Goal: Information Seeking & Learning: Find contact information

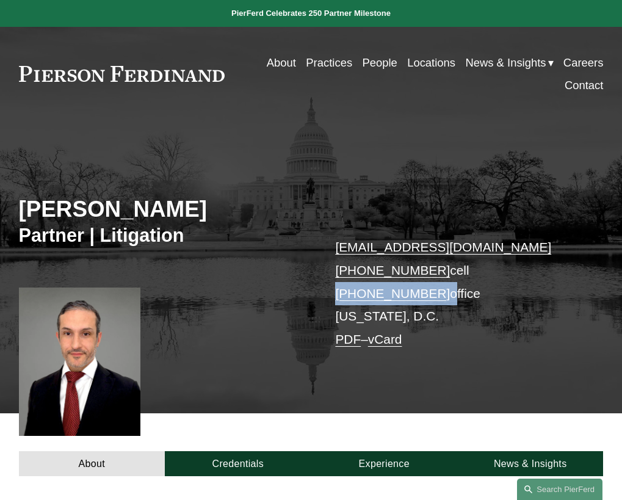
drag, startPoint x: 437, startPoint y: 299, endPoint x: 336, endPoint y: 293, distance: 101.0
click at [336, 293] on p "[EMAIL_ADDRESS][DOMAIN_NAME] [PHONE_NUMBER] cell [PHONE_NUMBER] office [US_STAT…" at bounding box center [457, 293] width 244 height 115
copy p "[PHONE_NUMBER]"
click at [249, 421] on div "About Credentials Experience News & Insights" at bounding box center [311, 445] width 622 height 63
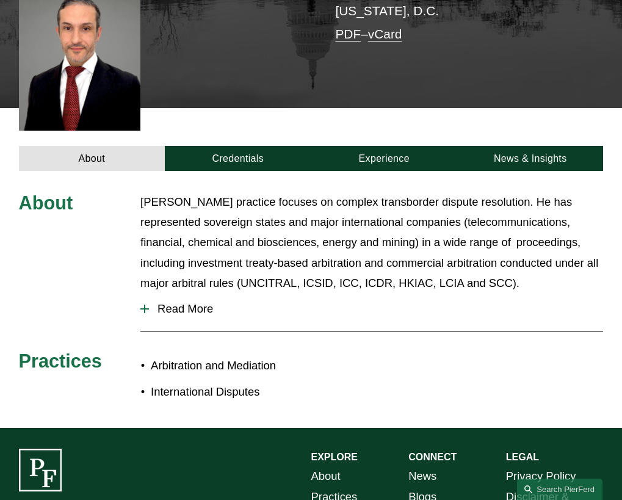
click at [198, 310] on span "Read More" at bounding box center [376, 308] width 454 height 13
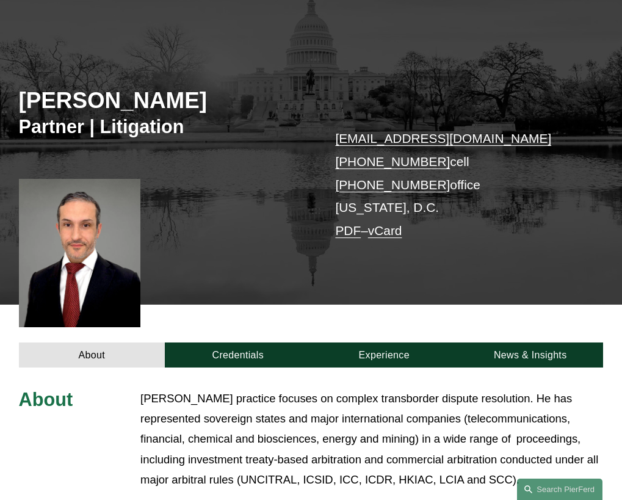
scroll to position [0, 0]
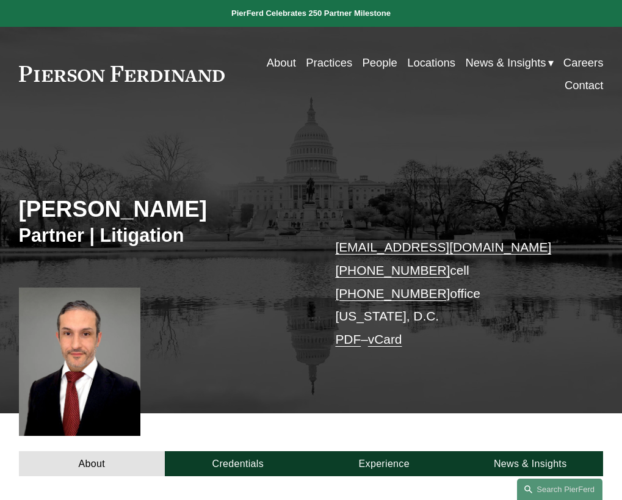
click at [89, 349] on div at bounding box center [80, 362] width 122 height 148
click at [94, 367] on div at bounding box center [80, 362] width 122 height 148
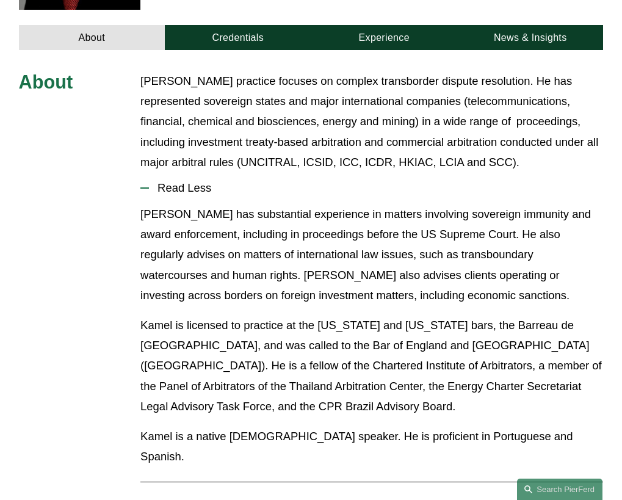
scroll to position [366, 0]
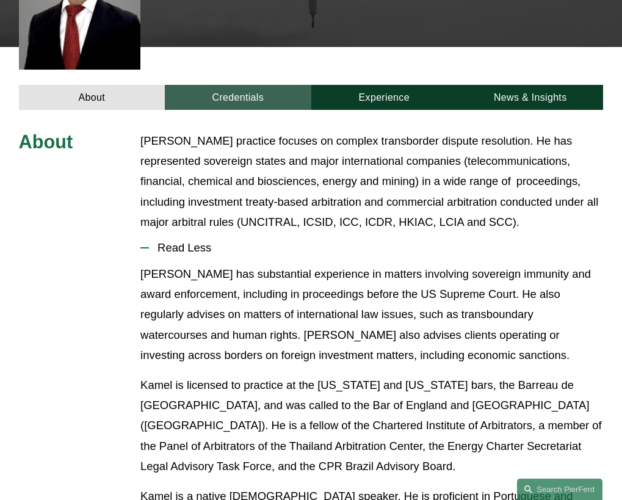
click at [239, 98] on link "Credentials" at bounding box center [238, 97] width 146 height 25
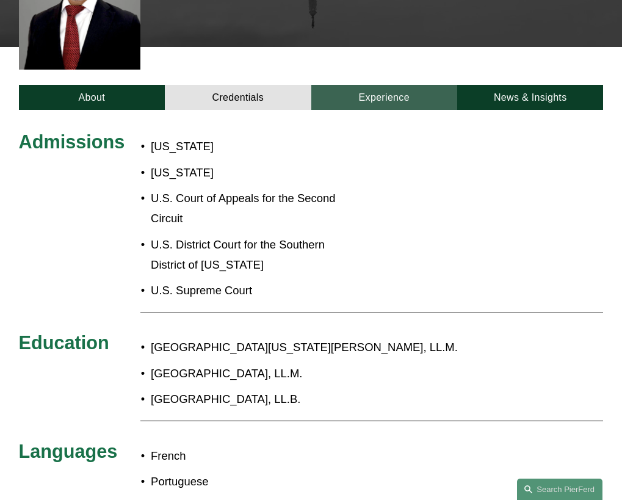
click at [382, 104] on link "Experience" at bounding box center [385, 97] width 146 height 25
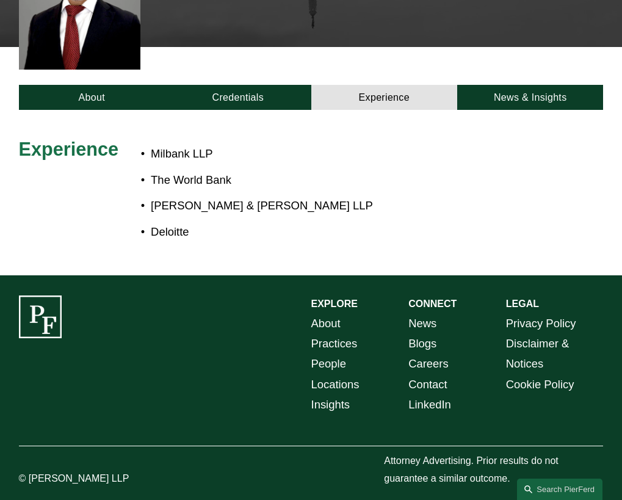
click at [288, 226] on p "Deloitte" at bounding box center [341, 232] width 380 height 20
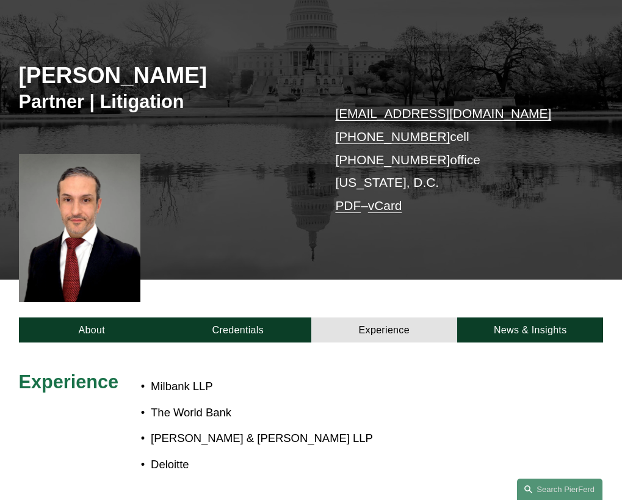
scroll to position [305, 0]
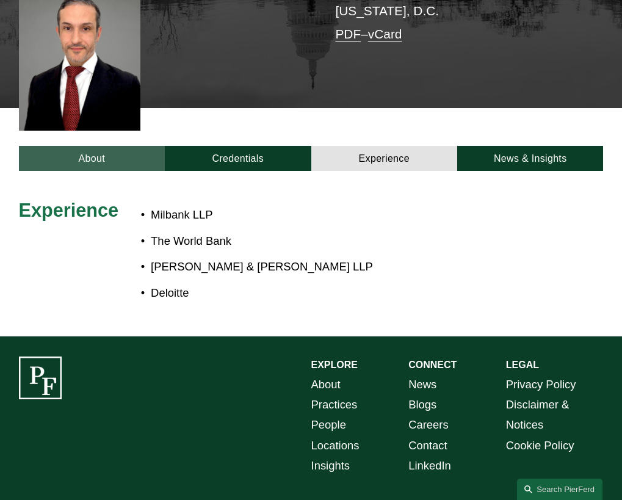
click at [118, 166] on link "About" at bounding box center [92, 158] width 146 height 25
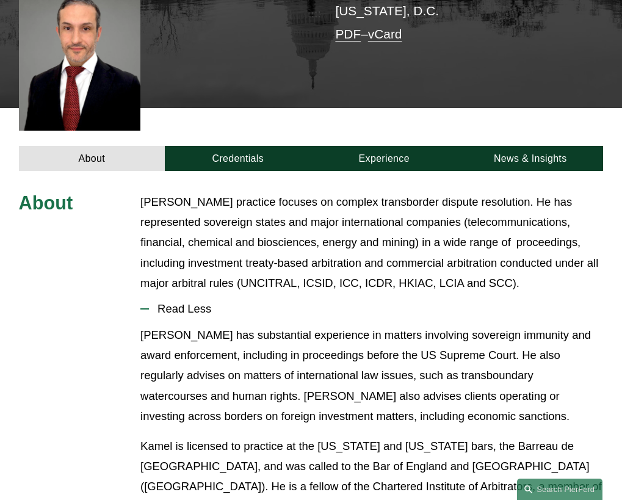
click at [363, 330] on p "[PERSON_NAME] has substantial experience in matters involving sovereign immunit…" at bounding box center [371, 375] width 463 height 101
click at [390, 324] on button "Read Less" at bounding box center [371, 309] width 463 height 32
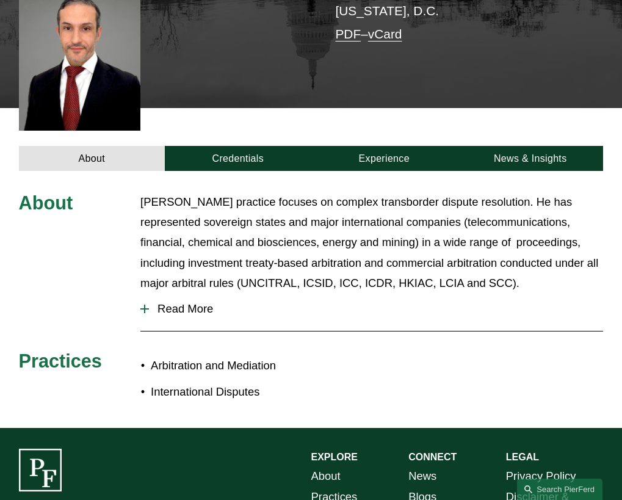
click at [387, 321] on button "Read More" at bounding box center [371, 309] width 463 height 32
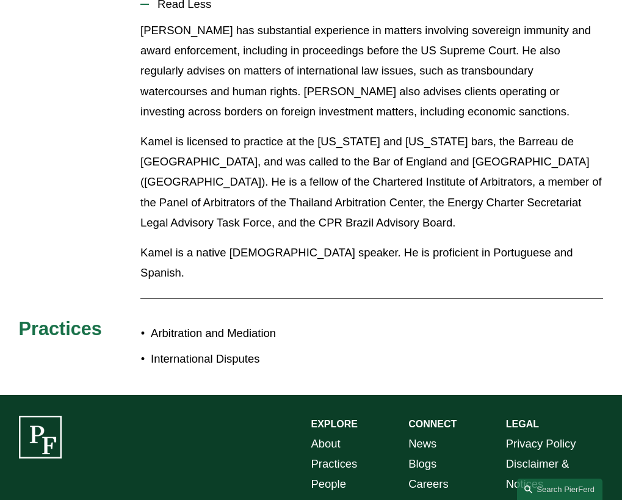
scroll to position [611, 0]
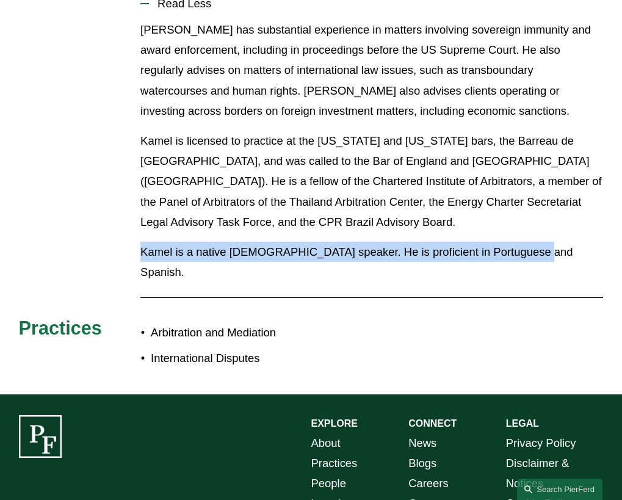
drag, startPoint x: 142, startPoint y: 257, endPoint x: 533, endPoint y: 271, distance: 391.2
click at [543, 267] on div "[PERSON_NAME] has substantial experience in matters involving sovereign immunit…" at bounding box center [371, 156] width 463 height 272
copy p "Kamel is a native [DEMOGRAPHIC_DATA] speaker. He is proficient in Portuguese an…"
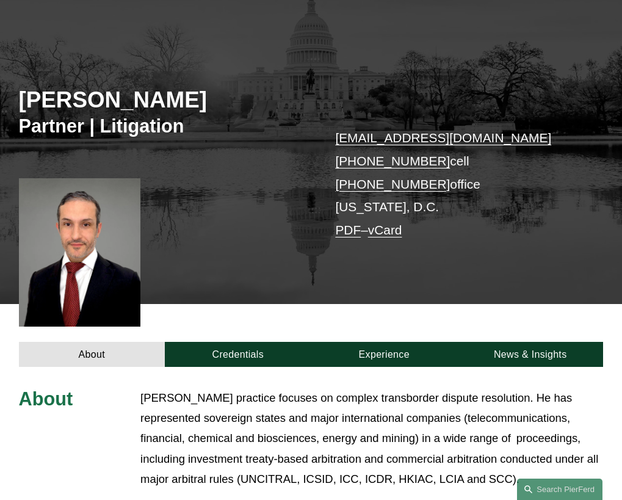
scroll to position [61, 0]
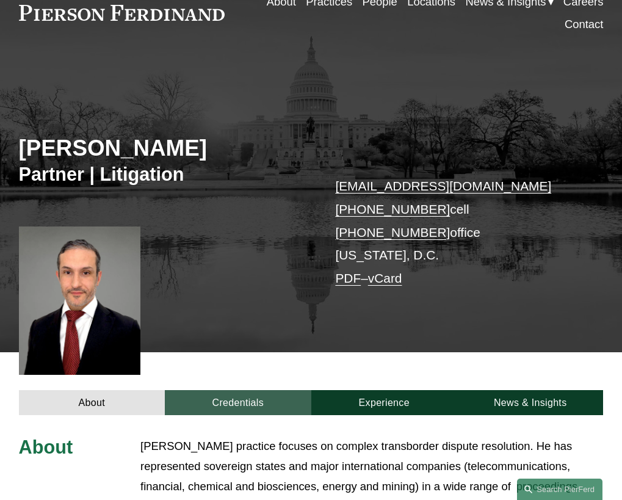
click at [243, 407] on link "Credentials" at bounding box center [238, 402] width 146 height 25
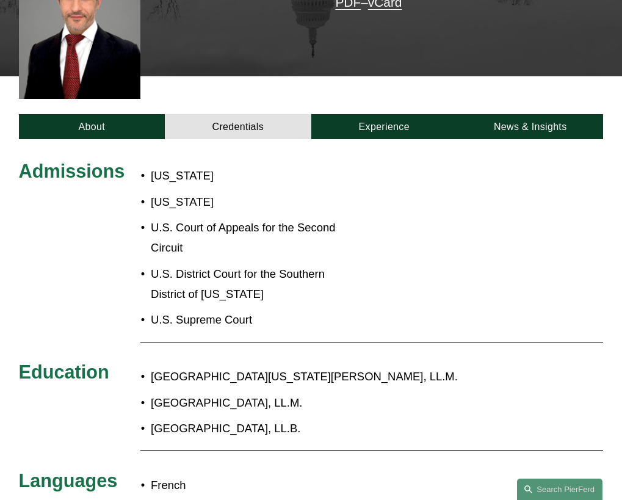
scroll to position [366, 0]
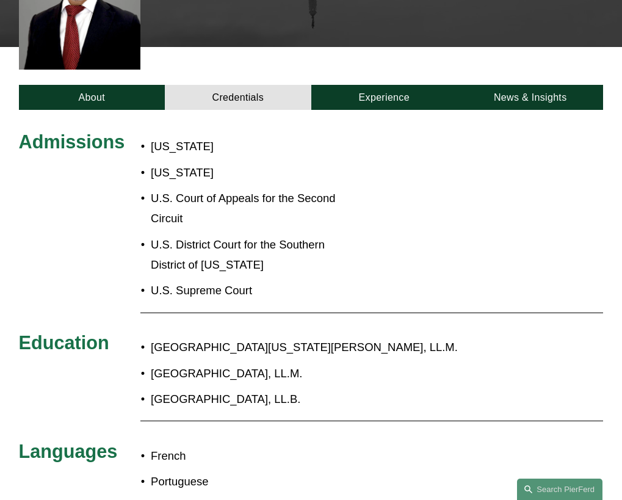
click at [63, 201] on div "Admissions [US_STATE] [US_STATE] U.S. Court of Appeals for the Second Circuit U…" at bounding box center [311, 327] width 622 height 393
